Goal: Task Accomplishment & Management: Manage account settings

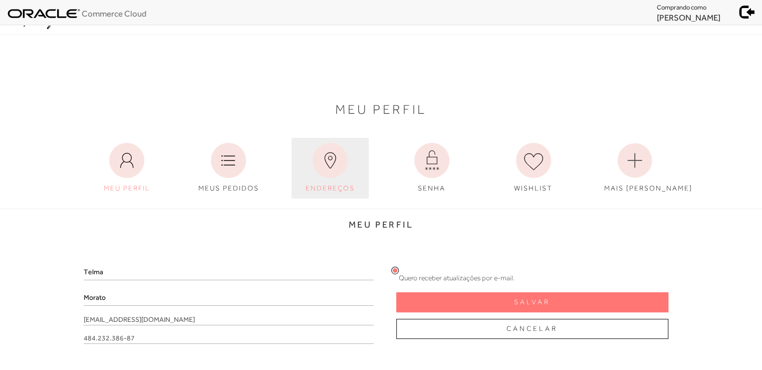
click at [325, 161] on icon at bounding box center [329, 160] width 11 height 16
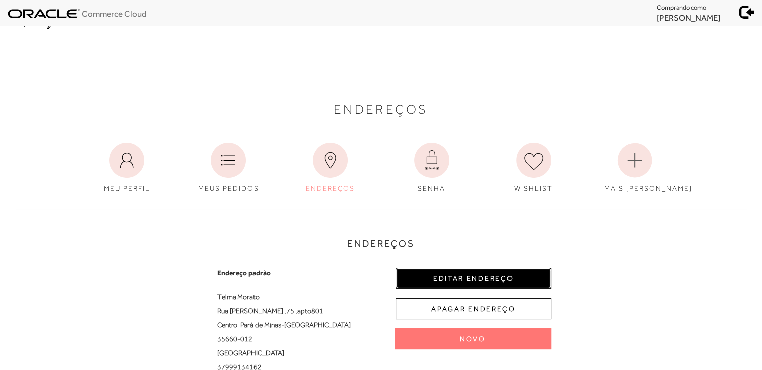
click at [466, 273] on button "EDITAR ENDEREÇO" at bounding box center [473, 277] width 155 height 21
select select "MG"
select select "BR"
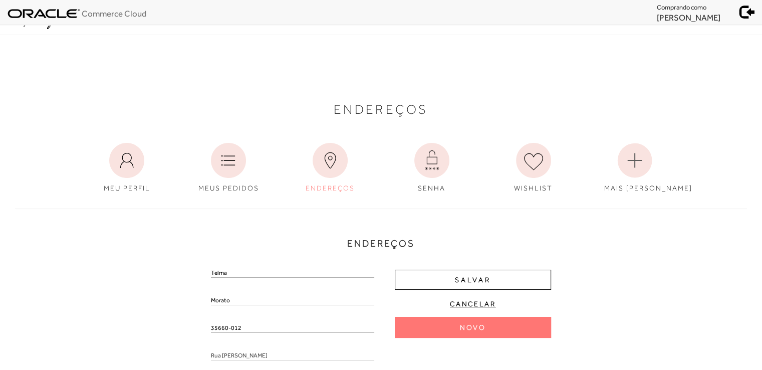
drag, startPoint x: 242, startPoint y: 327, endPoint x: 153, endPoint y: 318, distance: 89.6
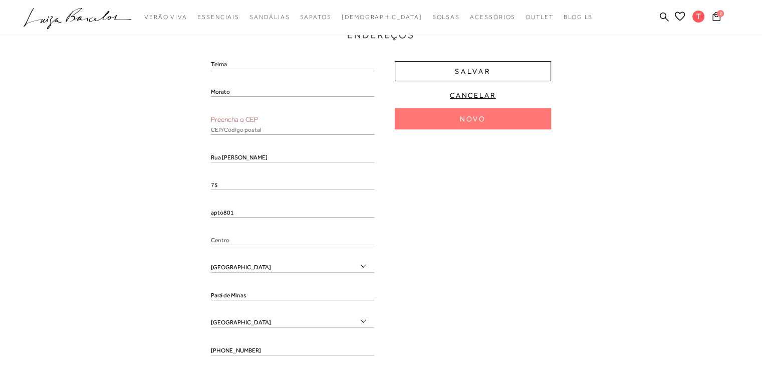
click at [241, 131] on input "text" at bounding box center [292, 130] width 163 height 10
paste input "35660-012"
type input "35660-012"
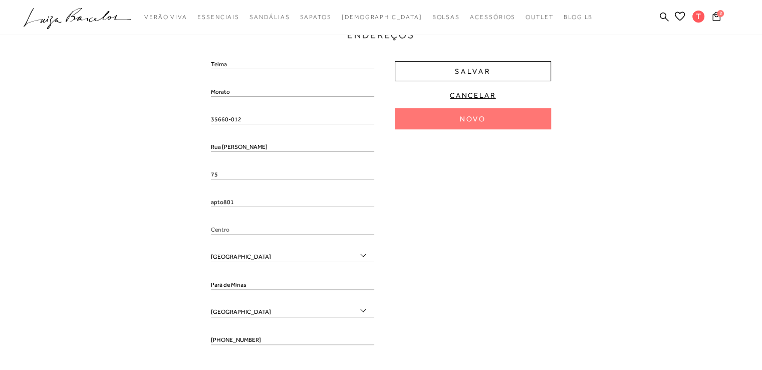
type input "Rua [PERSON_NAME]"
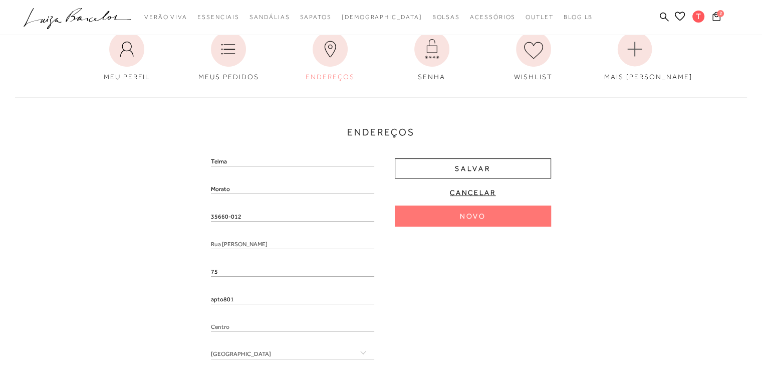
scroll to position [108, 0]
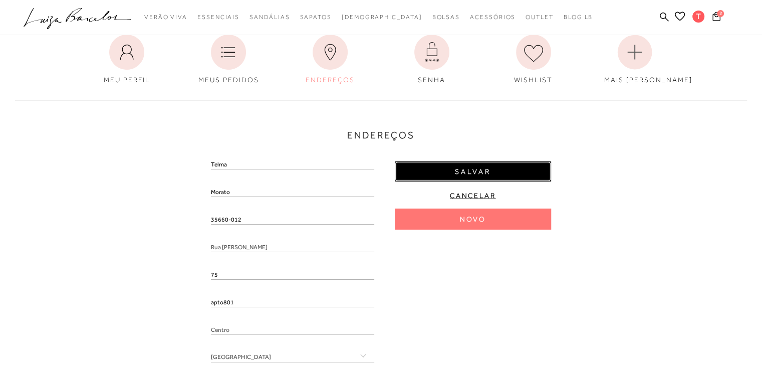
click at [481, 175] on span "Salvar" at bounding box center [473, 172] width 36 height 10
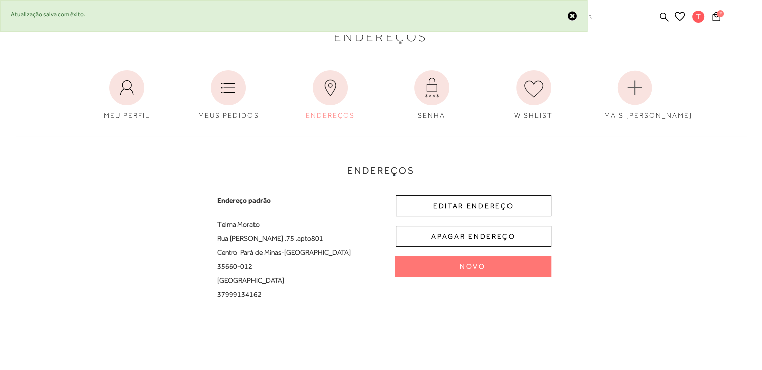
scroll to position [0, 0]
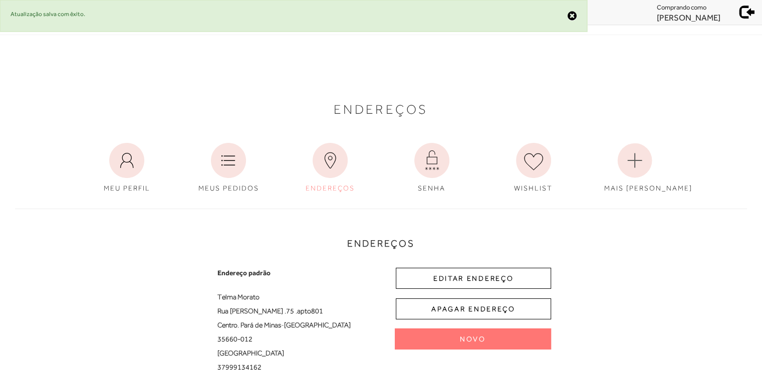
drag, startPoint x: 749, startPoint y: 15, endPoint x: 745, endPoint y: 21, distance: 6.8
click at [749, 16] on span at bounding box center [747, 11] width 14 height 14
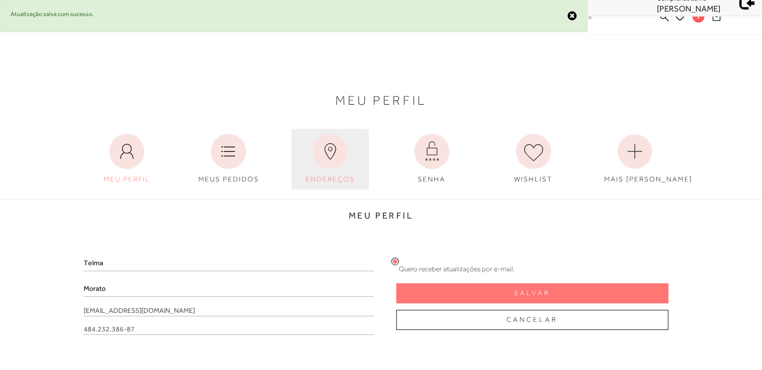
click at [334, 160] on icon at bounding box center [329, 151] width 35 height 35
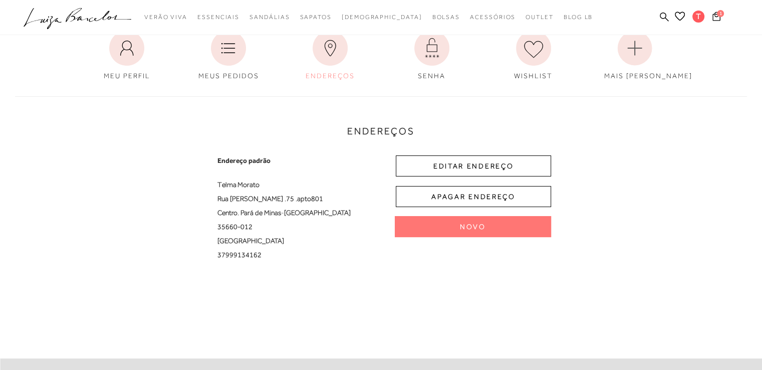
scroll to position [171, 0]
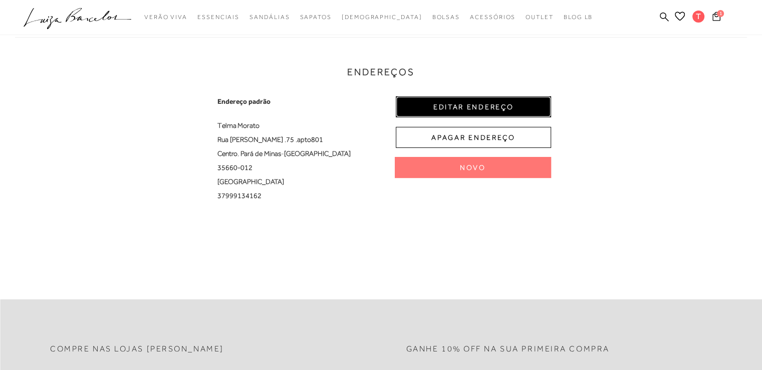
click at [479, 102] on button "EDITAR ENDEREÇO" at bounding box center [473, 106] width 155 height 21
select select "MG"
select select "BR"
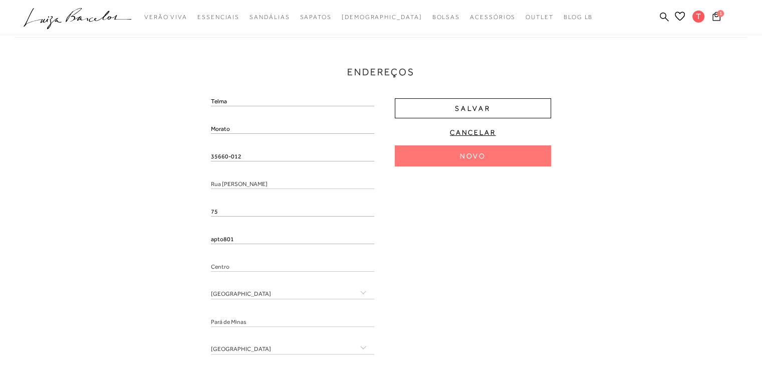
click at [222, 237] on input "apto801" at bounding box center [292, 239] width 163 height 10
type input "apto 801"
drag, startPoint x: 242, startPoint y: 154, endPoint x: 199, endPoint y: 145, distance: 44.1
click at [199, 145] on div "Endereços Endereço padrão Telma Morato [GEOGRAPHIC_DATA][PERSON_NAME] , 75 , ap…" at bounding box center [381, 213] width 747 height 373
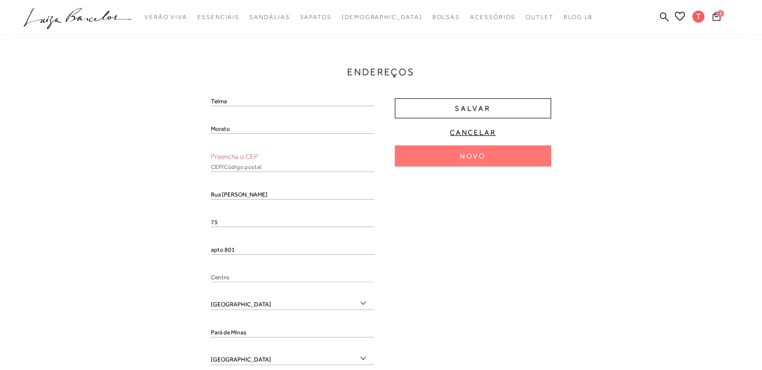
click at [234, 164] on input "text" at bounding box center [292, 167] width 163 height 10
paste input "35660-012"
type input "35660-012"
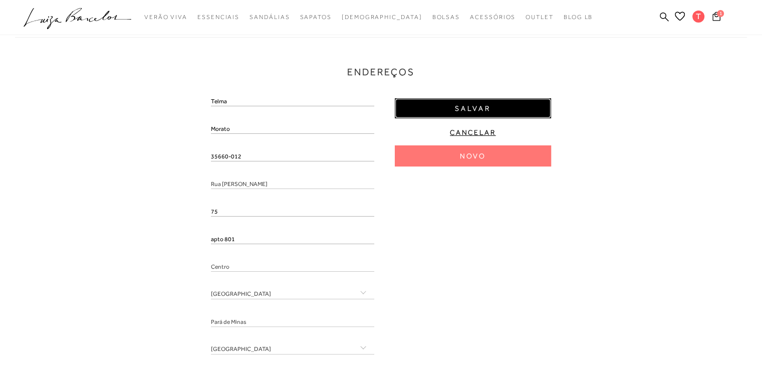
click at [467, 106] on span "Salvar" at bounding box center [473, 109] width 36 height 10
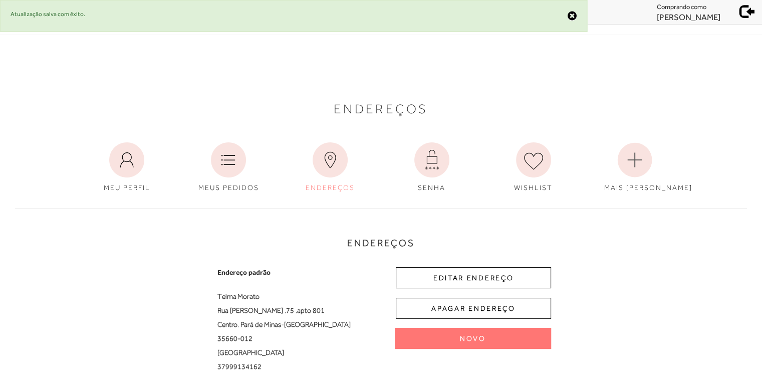
scroll to position [0, 0]
click at [743, 7] on span at bounding box center [747, 11] width 14 height 14
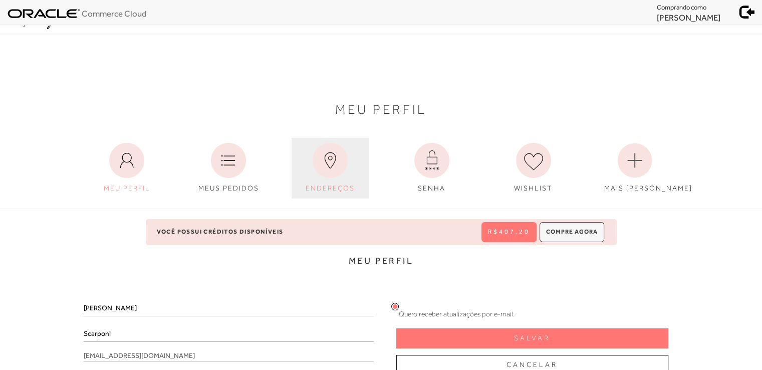
click at [320, 156] on icon at bounding box center [329, 160] width 35 height 35
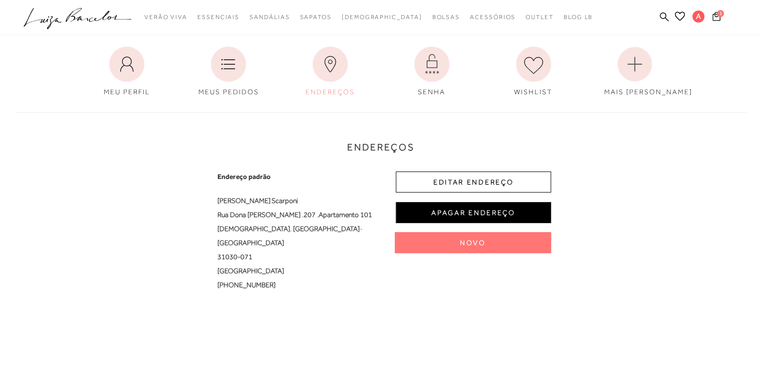
scroll to position [100, 0]
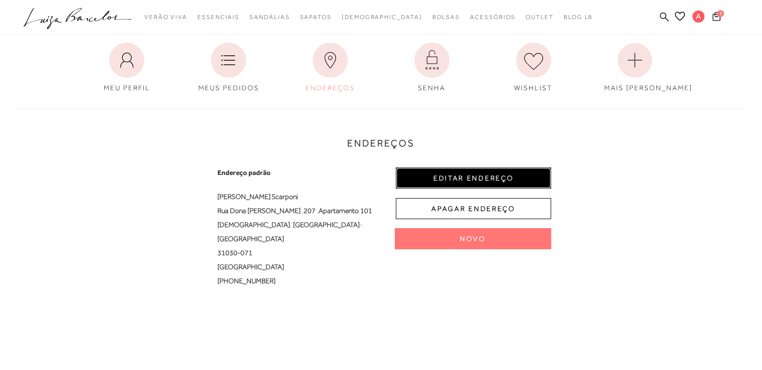
click at [485, 180] on button "EDITAR ENDEREÇO" at bounding box center [473, 177] width 155 height 21
select select "MG"
select select "BR"
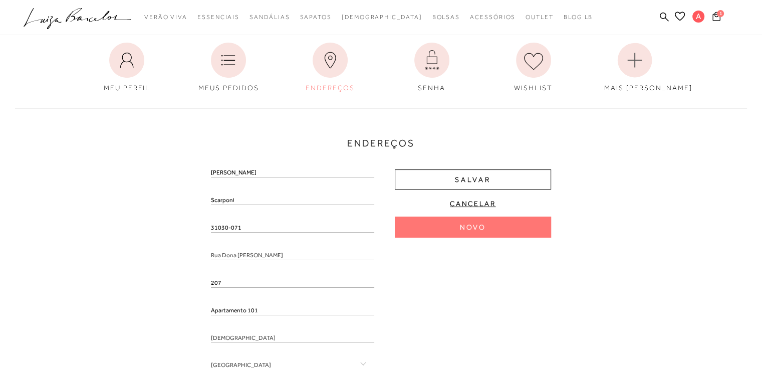
drag, startPoint x: 241, startPoint y: 173, endPoint x: 266, endPoint y: 168, distance: 25.5
click at [266, 168] on input "Alessandra Carmela" at bounding box center [292, 172] width 163 height 10
type input "Alessandra"
click at [211, 201] on input "Scarponi" at bounding box center [292, 200] width 163 height 10
paste input "Carmela"
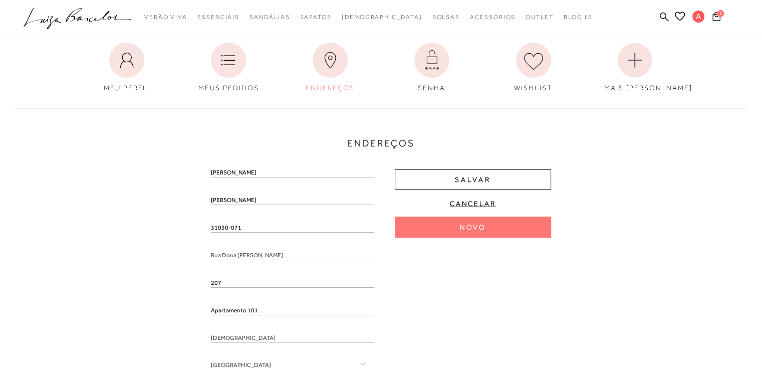
type input "Carmela Scarponi"
drag, startPoint x: 243, startPoint y: 228, endPoint x: 182, endPoint y: 214, distance: 62.6
click at [182, 214] on div "Endereços Endereço padrão Alessandra Carmela Scarponi Rua Dona Nancy de Vasconc…" at bounding box center [381, 284] width 747 height 373
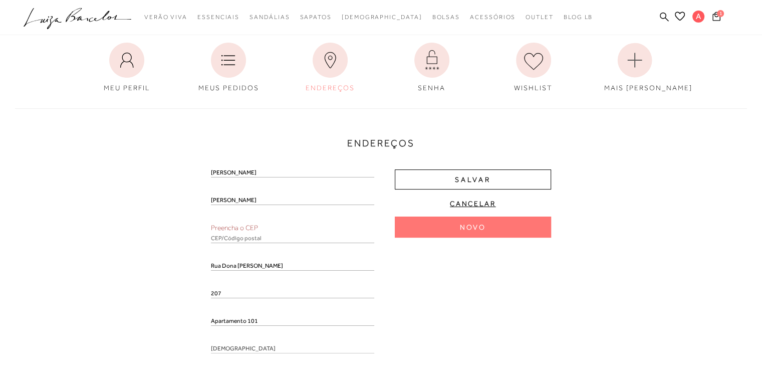
click at [238, 240] on input "text" at bounding box center [292, 238] width 163 height 10
paste input "31030-071"
type input "31030-071"
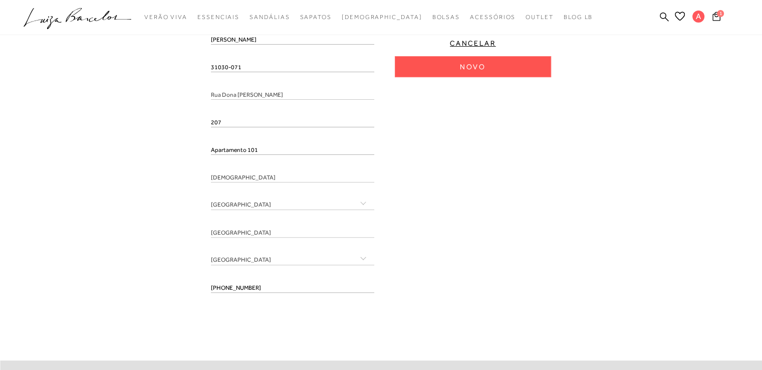
scroll to position [150, 0]
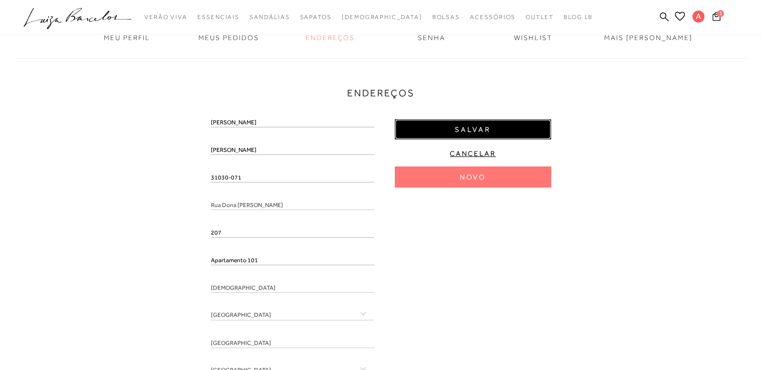
click at [505, 131] on button "Salvar" at bounding box center [473, 129] width 156 height 20
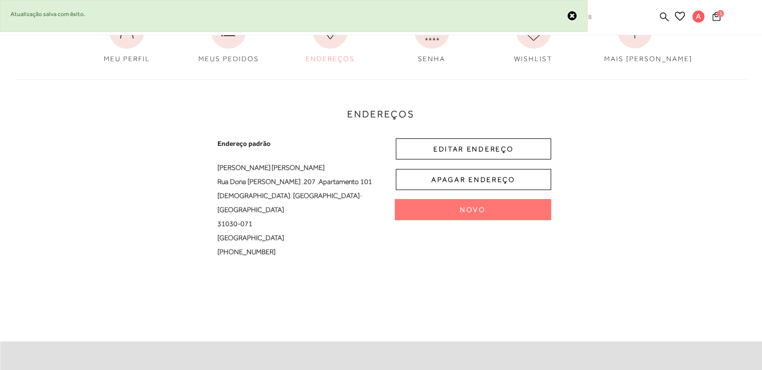
scroll to position [0, 0]
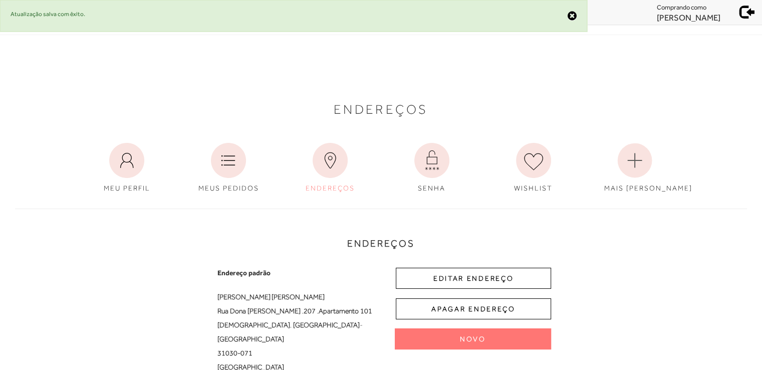
click at [753, 17] on span at bounding box center [747, 11] width 14 height 14
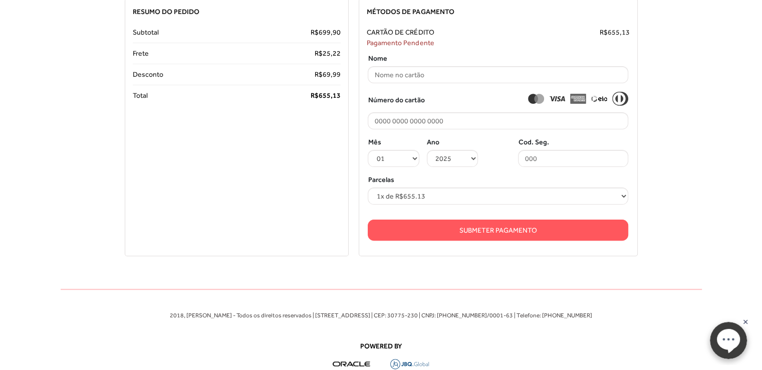
scroll to position [250, 0]
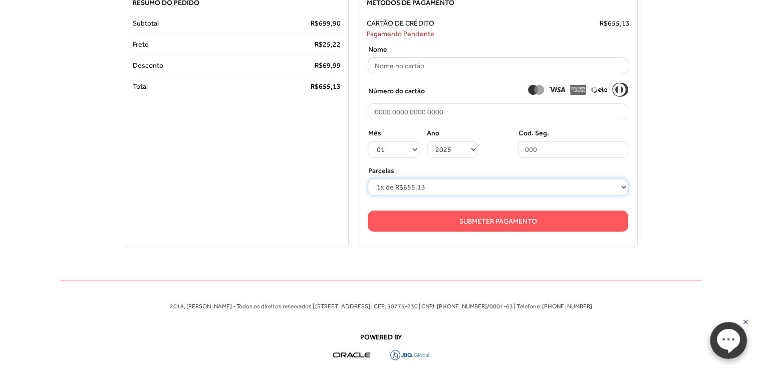
click at [545, 185] on select "1x de R$655.13 2x de R$327.57 sem juros 3x de R$218.38 sem juros 4x de R$163.79…" at bounding box center [497, 186] width 260 height 17
